Goal: Find specific page/section: Find specific page/section

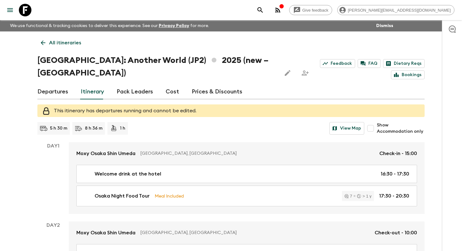
click at [76, 44] on p "All itineraries" at bounding box center [65, 43] width 32 height 8
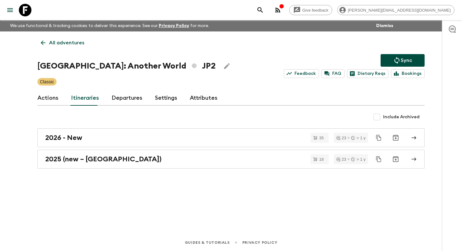
click at [76, 44] on p "All adventures" at bounding box center [66, 43] width 35 height 8
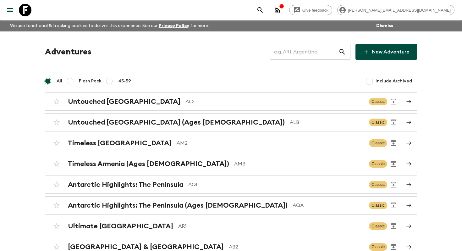
click at [300, 50] on input "text" at bounding box center [304, 52] width 69 height 18
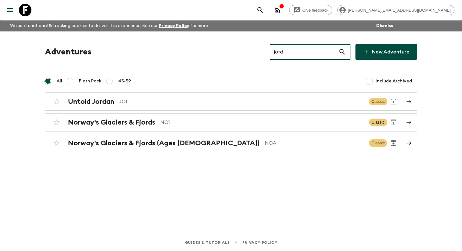
type input "jorda"
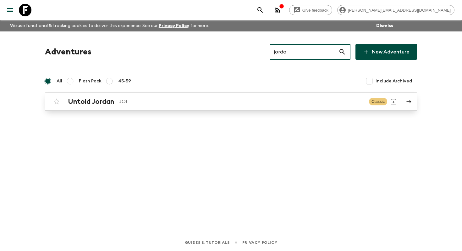
click at [231, 103] on p "JO1" at bounding box center [241, 102] width 245 height 8
